Goal: Find specific page/section: Find specific page/section

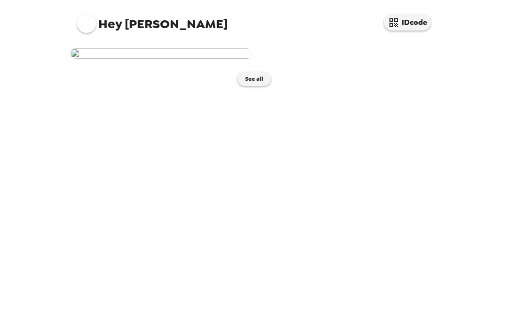
scroll to position [268, 0]
click at [193, 69] on img at bounding box center [161, 64] width 181 height 10
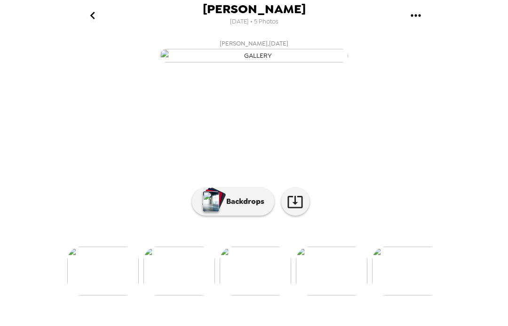
scroll to position [73, 0]
click at [299, 210] on icon "button" at bounding box center [295, 202] width 16 height 16
click at [298, 210] on icon "button" at bounding box center [295, 202] width 16 height 16
click at [433, 65] on button "[PERSON_NAME] , [DATE]" at bounding box center [254, 50] width 376 height 30
click at [96, 21] on icon "go back" at bounding box center [92, 15] width 15 height 15
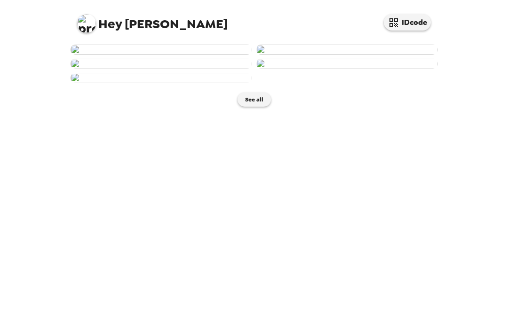
scroll to position [73, 0]
click at [363, 55] on img at bounding box center [346, 50] width 181 height 10
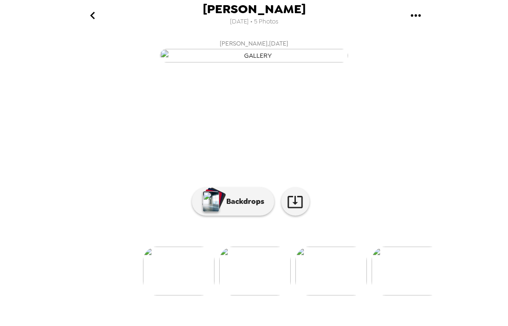
scroll to position [28, 0]
click at [237, 207] on p "Backdrops" at bounding box center [242, 201] width 43 height 11
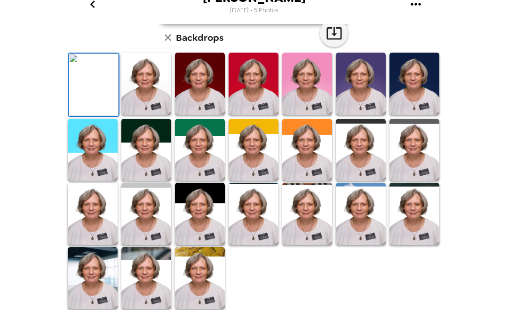
scroll to position [201, 0]
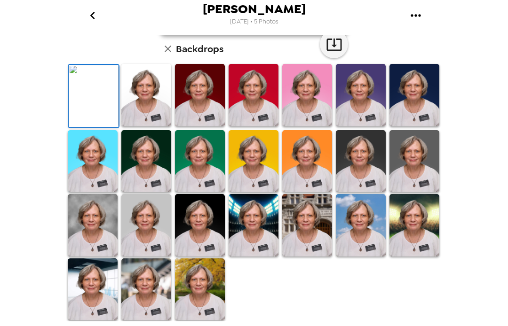
click at [197, 126] on img at bounding box center [200, 95] width 50 height 63
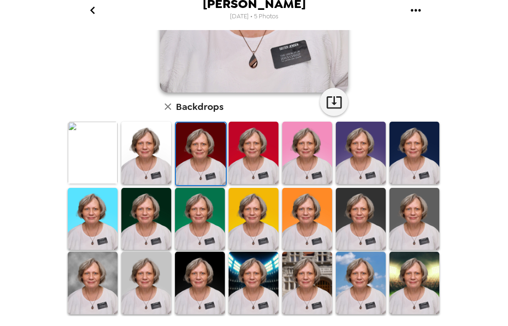
scroll to position [192, 0]
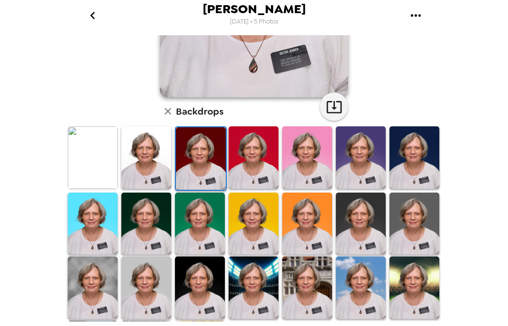
click at [421, 159] on img at bounding box center [414, 157] width 50 height 63
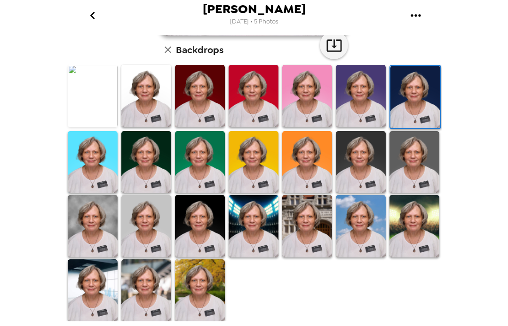
scroll to position [256, 0]
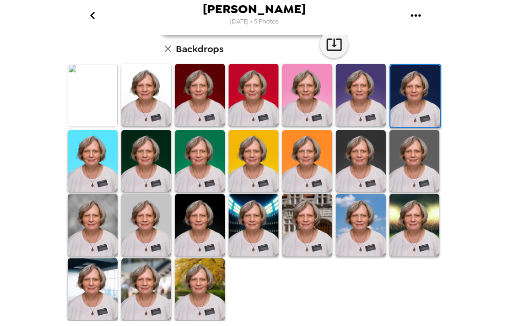
click at [146, 162] on img at bounding box center [146, 161] width 50 height 63
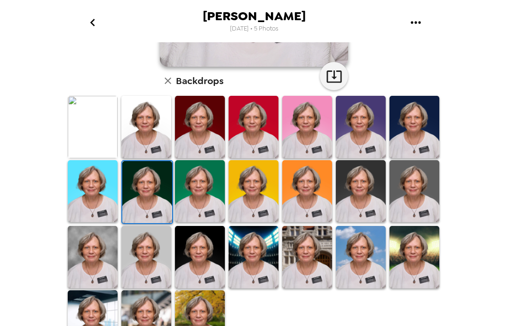
scroll to position [231, 0]
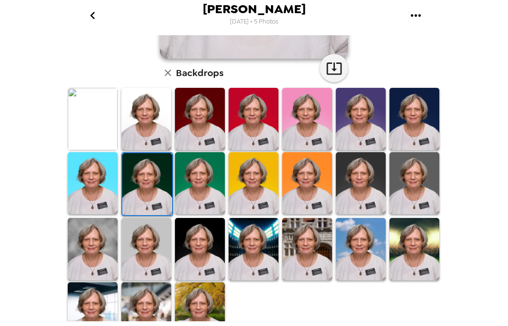
click at [415, 14] on icon "gallery menu" at bounding box center [415, 15] width 15 height 15
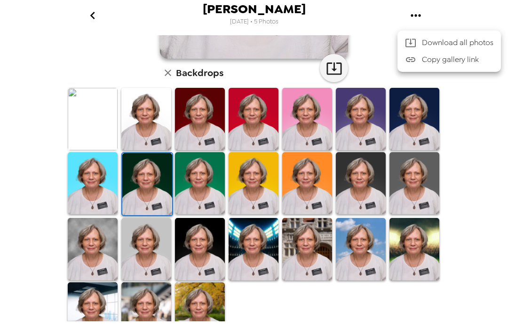
click at [415, 22] on div at bounding box center [254, 163] width 508 height 326
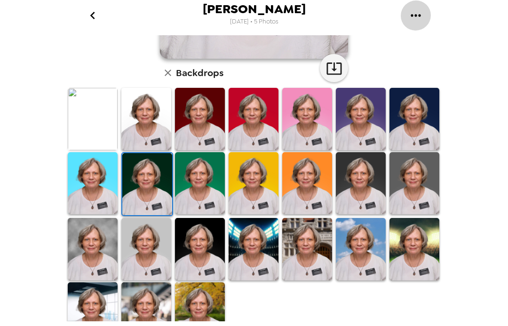
click at [418, 22] on icon "gallery menu" at bounding box center [415, 15] width 15 height 15
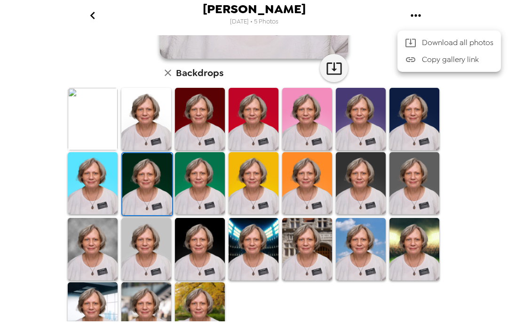
click at [417, 15] on div at bounding box center [254, 163] width 508 height 326
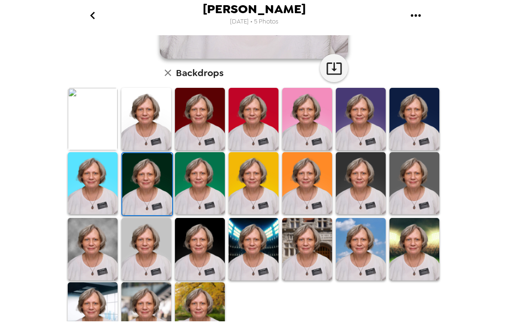
click at [415, 16] on icon "gallery menu" at bounding box center [415, 15] width 10 height 2
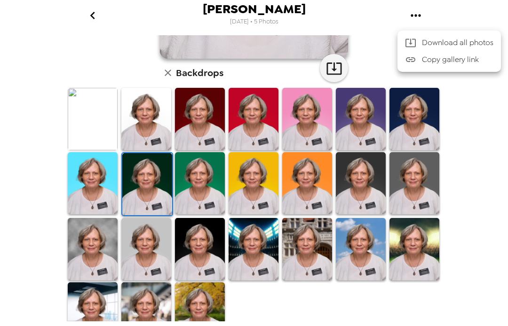
click at [457, 159] on div at bounding box center [254, 163] width 508 height 326
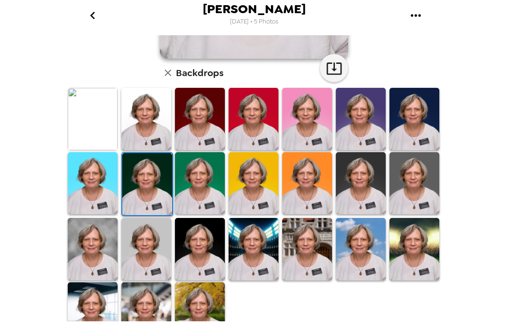
click at [467, 159] on div "Joyce Jensen 9/28/2025 • 5 Photos Joyce Jensen , 09-17-2025 Backdrops" at bounding box center [254, 163] width 508 height 326
click at [90, 21] on icon "go back" at bounding box center [92, 15] width 15 height 15
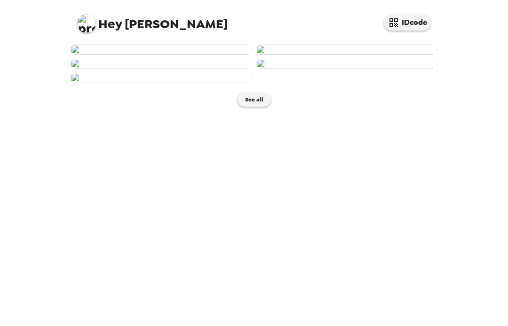
click at [171, 55] on img at bounding box center [161, 50] width 181 height 10
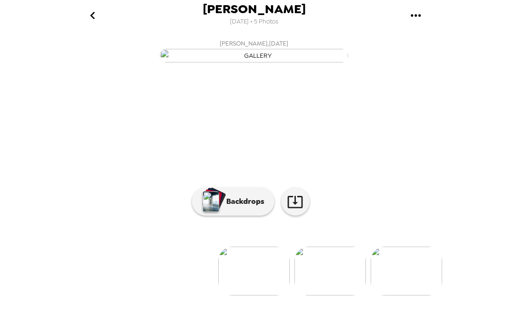
scroll to position [73, 0]
click at [296, 210] on icon "button" at bounding box center [295, 202] width 16 height 16
click at [236, 207] on p "Backdrops" at bounding box center [242, 201] width 43 height 11
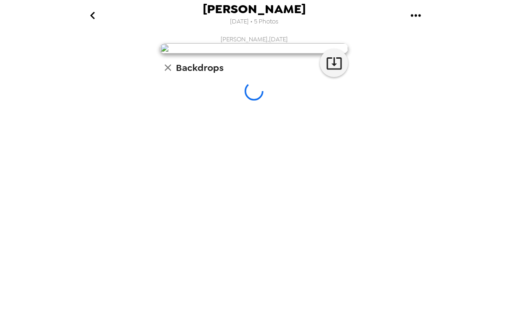
scroll to position [52, 0]
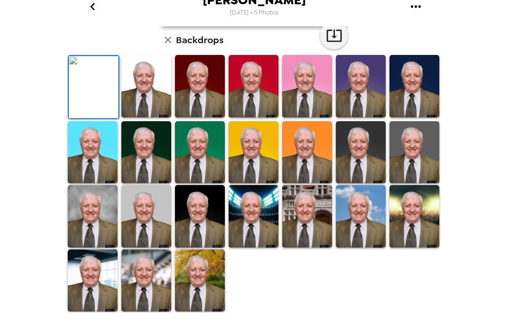
scroll to position [201, 0]
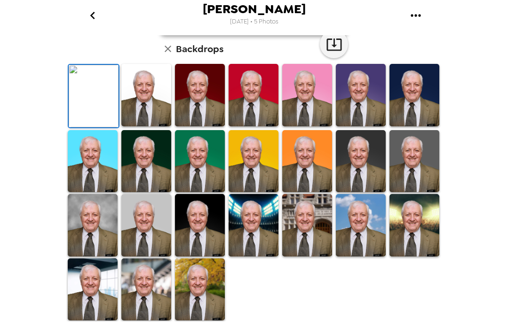
click at [409, 126] on img at bounding box center [414, 95] width 50 height 63
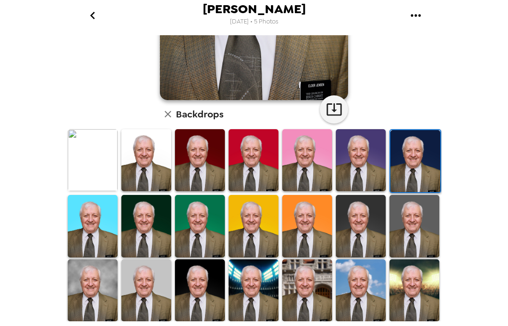
click at [433, 96] on div "Joyce Jensen , 09-17-2025 Backdrops" at bounding box center [254, 110] width 376 height 553
click at [394, 101] on div "Joyce Jensen , 09-17-2025 Backdrops" at bounding box center [254, 110] width 376 height 553
click at [422, 165] on img at bounding box center [415, 161] width 50 height 63
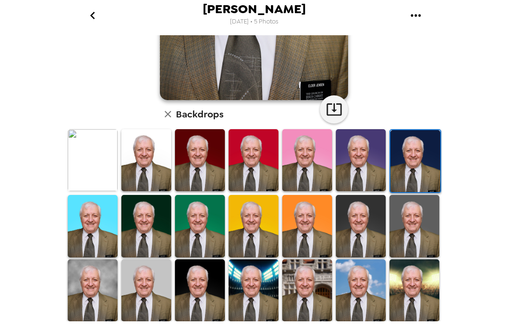
click at [411, 166] on img at bounding box center [415, 161] width 50 height 63
click at [410, 166] on img at bounding box center [415, 161] width 50 height 63
click at [416, 164] on img at bounding box center [415, 161] width 50 height 63
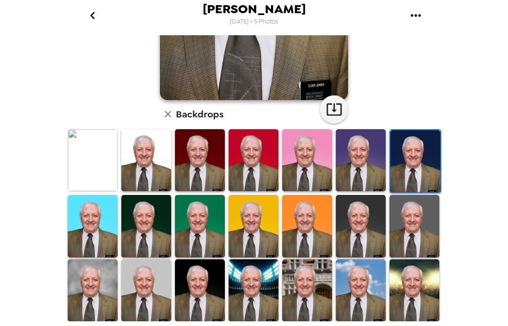
click at [379, 51] on div "Joyce Jensen , 09-17-2025 Backdrops" at bounding box center [254, 110] width 376 height 553
click at [356, 30] on div "Joyce Jensen 9/28/2025 • 5 Photos" at bounding box center [254, 15] width 376 height 31
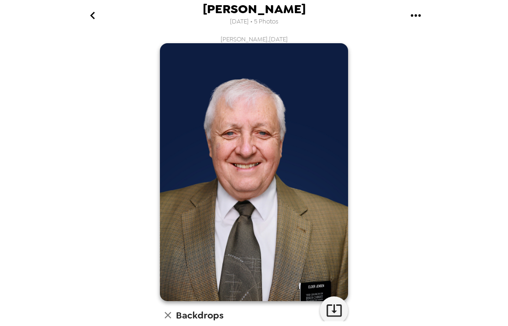
click at [233, 316] on div "Backdrops" at bounding box center [254, 315] width 188 height 19
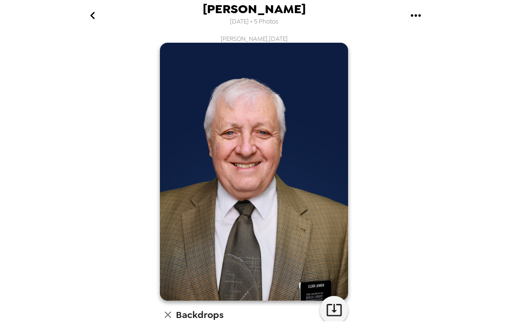
scroll to position [1, 0]
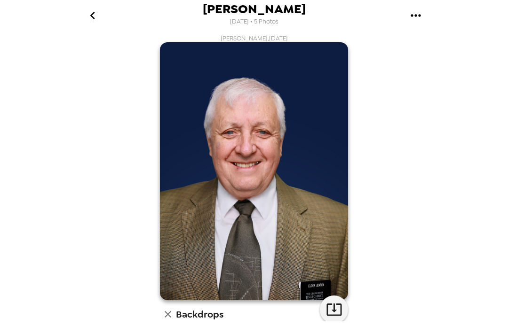
click at [91, 23] on button "go back" at bounding box center [92, 15] width 31 height 31
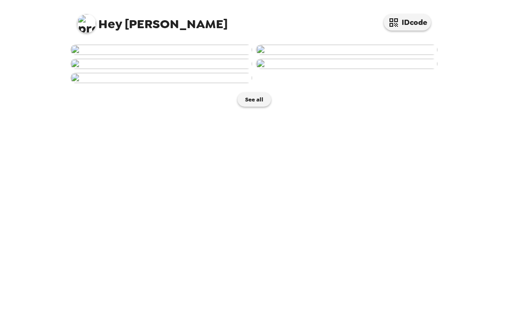
click at [179, 55] on img at bounding box center [161, 50] width 181 height 10
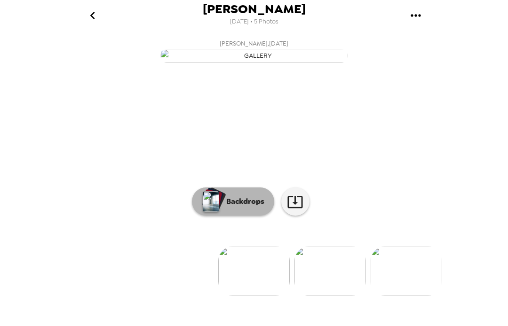
scroll to position [73, 0]
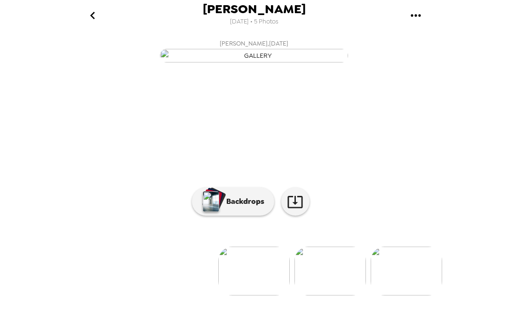
click at [236, 207] on p "Backdrops" at bounding box center [242, 201] width 43 height 11
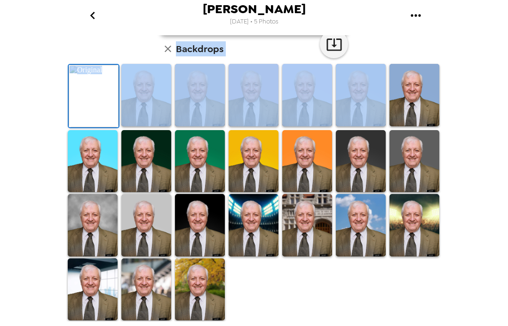
scroll to position [189, 0]
click at [148, 193] on img at bounding box center [146, 161] width 50 height 63
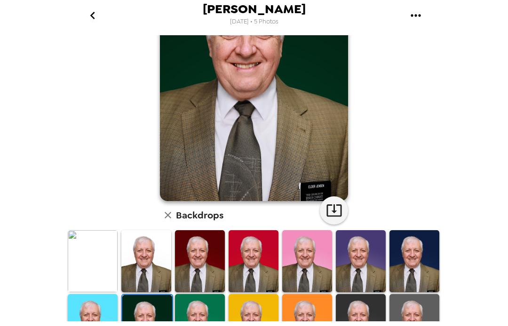
scroll to position [94, 0]
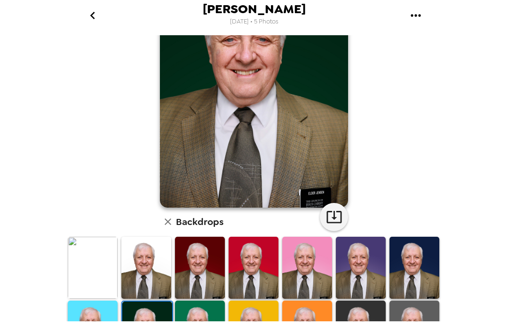
click at [199, 272] on img at bounding box center [200, 268] width 50 height 63
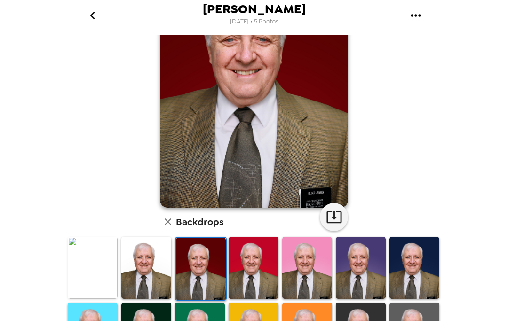
click at [195, 271] on img at bounding box center [201, 269] width 50 height 63
click at [270, 143] on img at bounding box center [254, 79] width 188 height 258
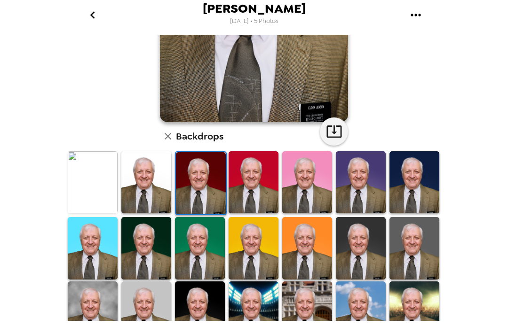
scroll to position [179, 0]
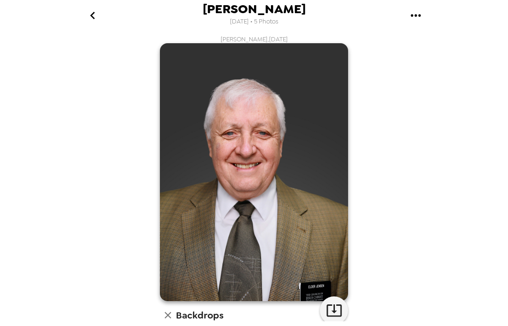
scroll to position [179, 0]
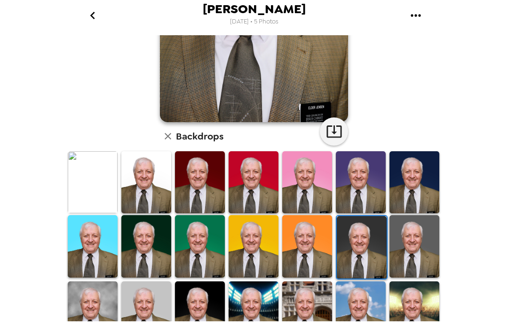
click at [409, 93] on div "Joyce Jensen , 09-17-2025 Backdrops" at bounding box center [254, 132] width 376 height 553
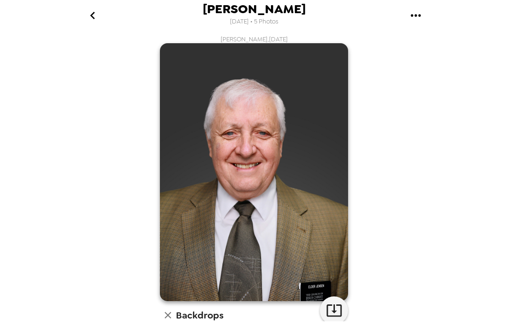
scroll to position [0, 0]
click at [411, 199] on div "Joyce Jensen , 09-17-2025 Backdrops" at bounding box center [254, 311] width 376 height 553
click at [410, 199] on div "Joyce Jensen , 09-17-2025 Backdrops" at bounding box center [254, 311] width 376 height 553
click at [404, 203] on div "Joyce Jensen , 09-17-2025 Backdrops" at bounding box center [254, 311] width 376 height 553
click at [450, 175] on div "Joyce Jensen 9/28/2025 • 5 Photos Joyce Jensen , 09-17-2025 Backdrops" at bounding box center [254, 163] width 508 height 326
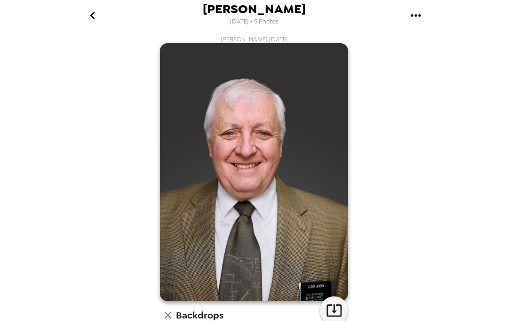
click at [474, 165] on div "Joyce Jensen 9/28/2025 • 5 Photos Joyce Jensen , 09-17-2025 Backdrops" at bounding box center [254, 163] width 508 height 326
click at [474, 164] on div "Joyce Jensen 9/28/2025 • 5 Photos Joyce Jensen , 09-17-2025 Backdrops" at bounding box center [254, 163] width 508 height 326
click at [472, 162] on div "Joyce Jensen 9/28/2025 • 5 Photos Joyce Jensen , 09-17-2025 Backdrops" at bounding box center [254, 163] width 508 height 326
click at [433, 180] on div "Joyce Jensen , 09-17-2025 Backdrops" at bounding box center [254, 311] width 376 height 553
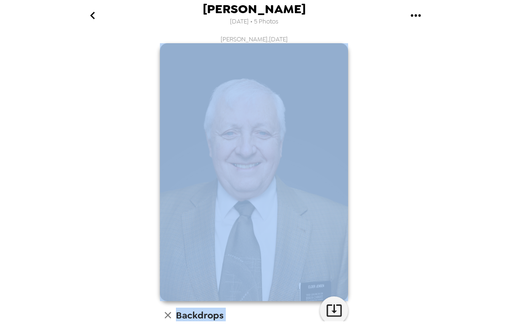
click at [407, 195] on div "Joyce Jensen , 09-17-2025 Backdrops" at bounding box center [254, 311] width 376 height 553
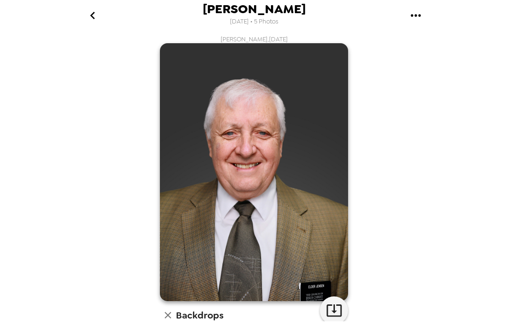
click at [336, 312] on icon "button" at bounding box center [334, 310] width 16 height 16
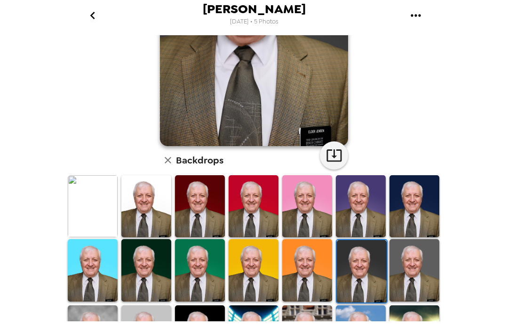
scroll to position [157, 0]
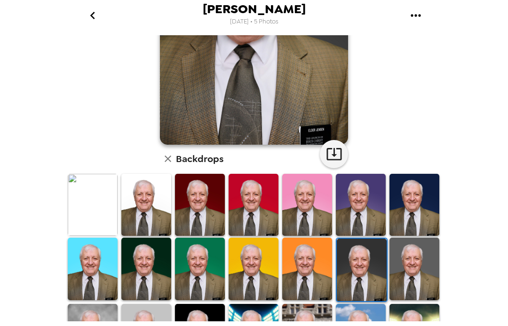
click at [410, 203] on img at bounding box center [414, 205] width 50 height 63
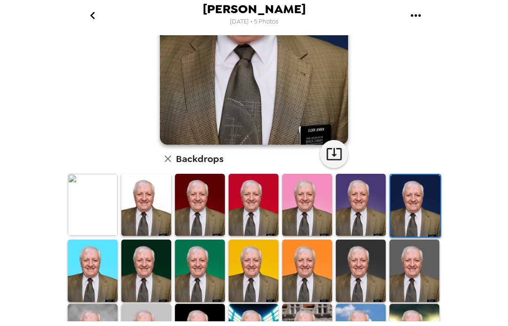
click at [411, 199] on img at bounding box center [415, 206] width 50 height 63
click at [273, 97] on img at bounding box center [254, 16] width 188 height 258
click at [290, 110] on img at bounding box center [254, 16] width 188 height 258
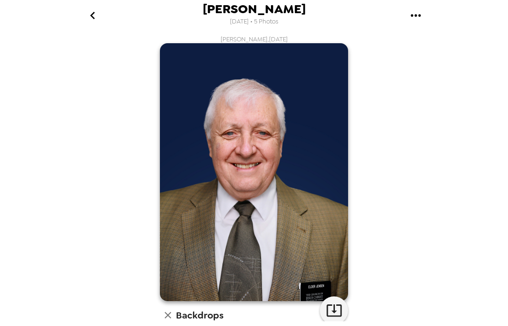
scroll to position [0, 0]
click at [334, 316] on icon "button" at bounding box center [334, 310] width 16 height 16
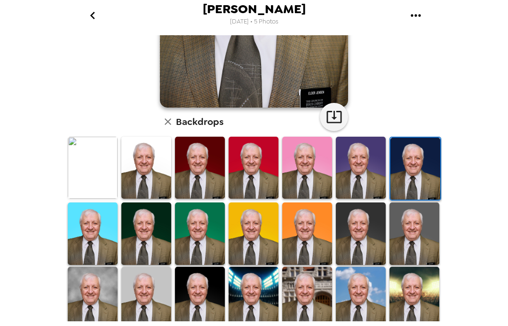
scroll to position [213, 0]
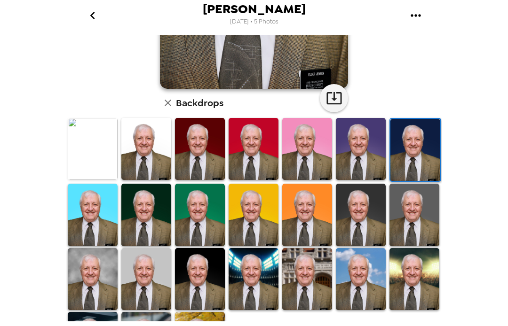
click at [200, 274] on img at bounding box center [200, 279] width 50 height 63
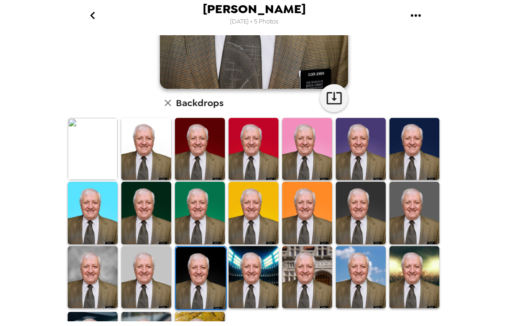
click at [203, 282] on img at bounding box center [201, 278] width 50 height 63
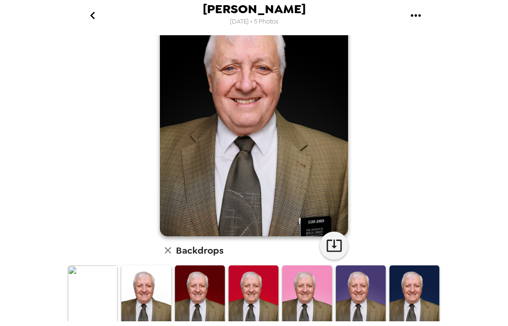
scroll to position [64, 0]
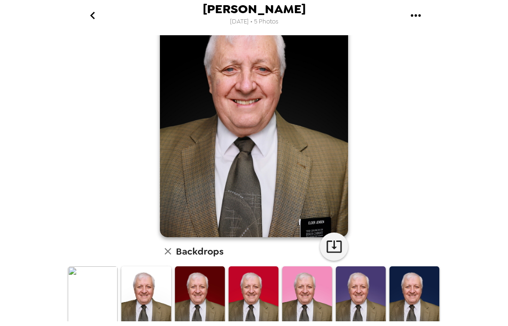
click at [337, 252] on icon "button" at bounding box center [334, 246] width 16 height 16
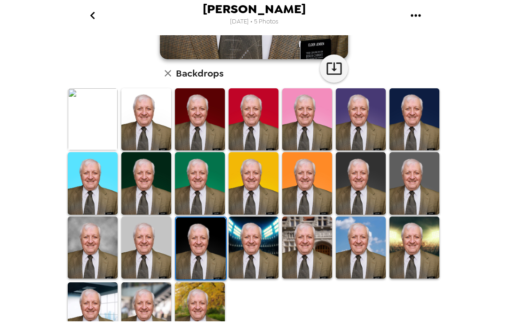
scroll to position [243, 0]
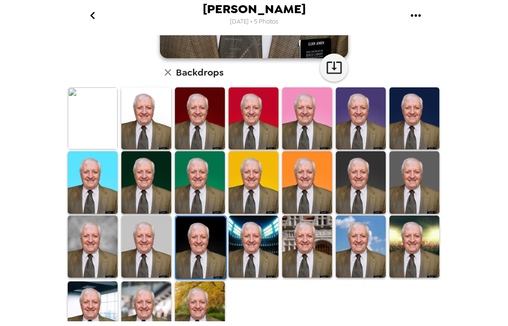
click at [305, 191] on img at bounding box center [307, 182] width 50 height 63
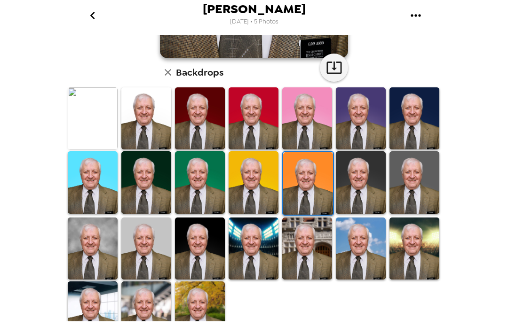
click at [310, 186] on img at bounding box center [308, 183] width 50 height 63
click at [308, 190] on img at bounding box center [308, 183] width 50 height 63
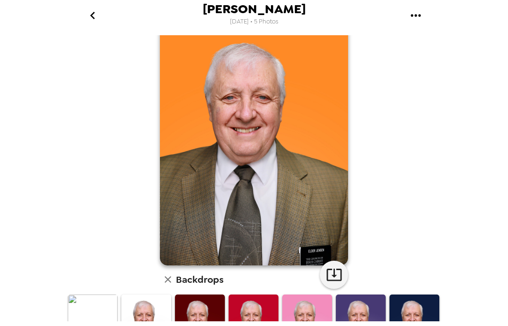
scroll to position [37, 0]
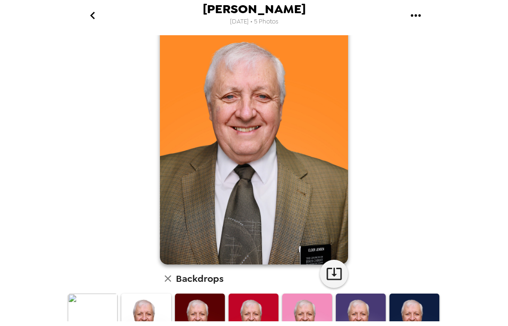
click at [338, 280] on icon "button" at bounding box center [333, 274] width 15 height 12
click at [333, 277] on icon "button" at bounding box center [333, 274] width 15 height 12
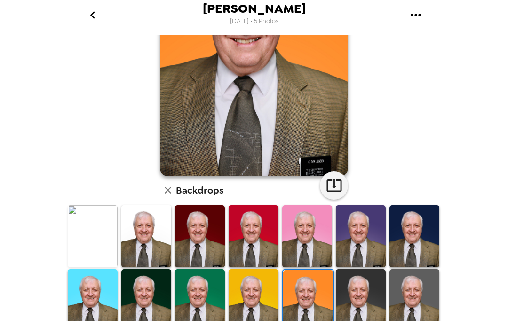
scroll to position [125, 0]
click at [98, 14] on icon "go back" at bounding box center [92, 15] width 15 height 15
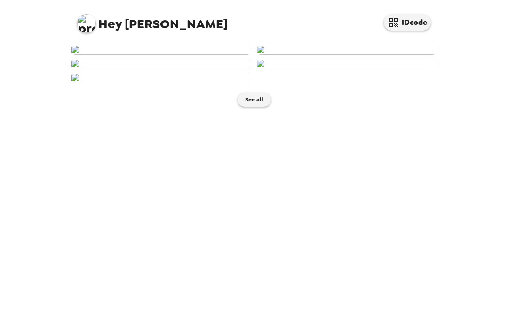
scroll to position [239, 0]
click at [194, 69] on img at bounding box center [161, 64] width 181 height 10
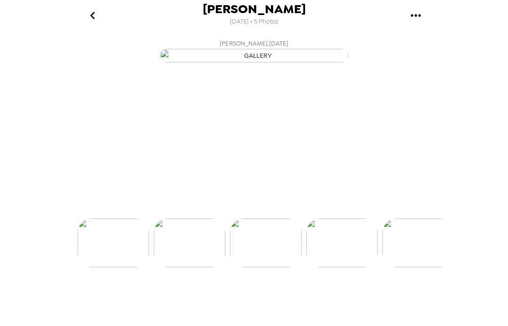
scroll to position [0, 151]
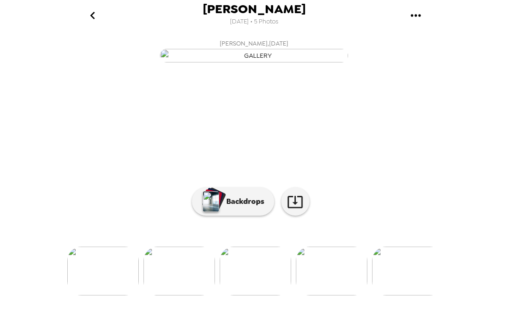
click at [301, 210] on icon "button" at bounding box center [295, 202] width 16 height 16
click at [425, 65] on button "[PERSON_NAME] , [DATE]" at bounding box center [254, 50] width 376 height 30
click at [465, 156] on div "[PERSON_NAME] [DATE] • 5 Photos [PERSON_NAME] , [DATE] [PERSON_NAME] , [DATE] […" at bounding box center [254, 163] width 508 height 326
click at [471, 158] on div "[PERSON_NAME] [DATE] • 5 Photos [PERSON_NAME] , [DATE] [PERSON_NAME] , [DATE] […" at bounding box center [254, 163] width 508 height 326
